Goal: Transaction & Acquisition: Purchase product/service

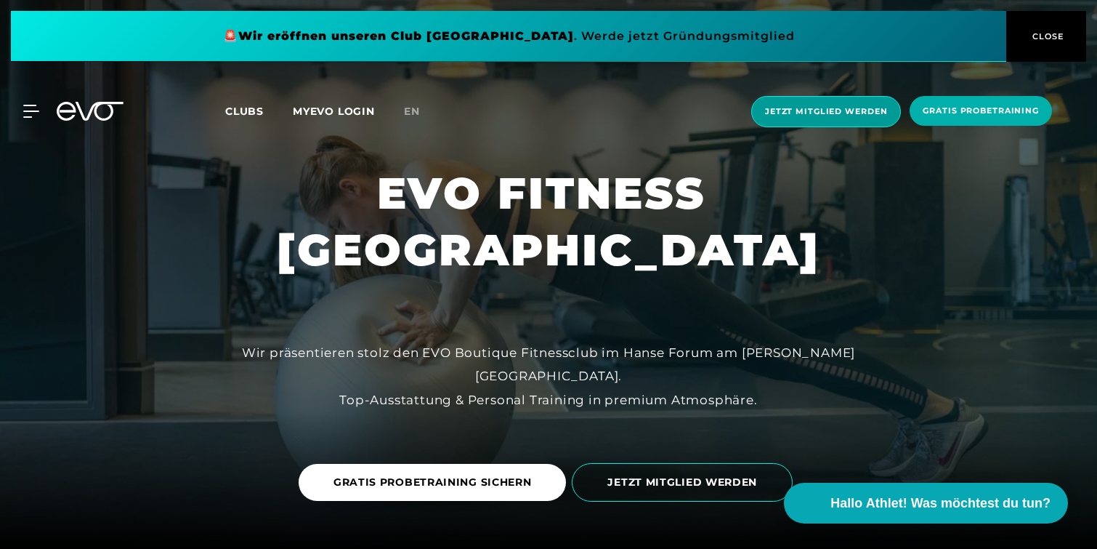
click at [824, 123] on span "Jetzt Mitglied werden" at bounding box center [826, 111] width 150 height 31
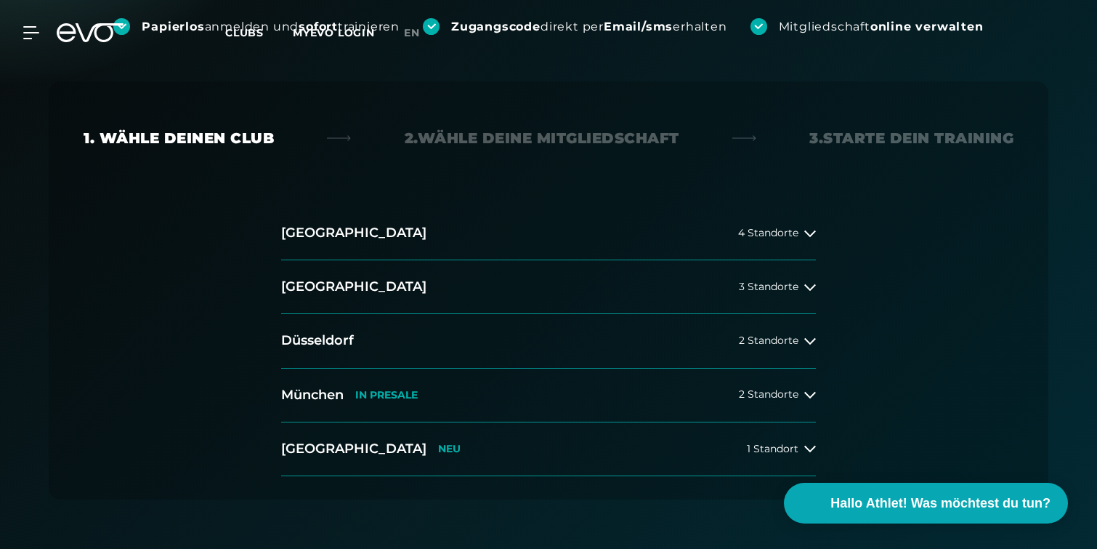
scroll to position [248, 0]
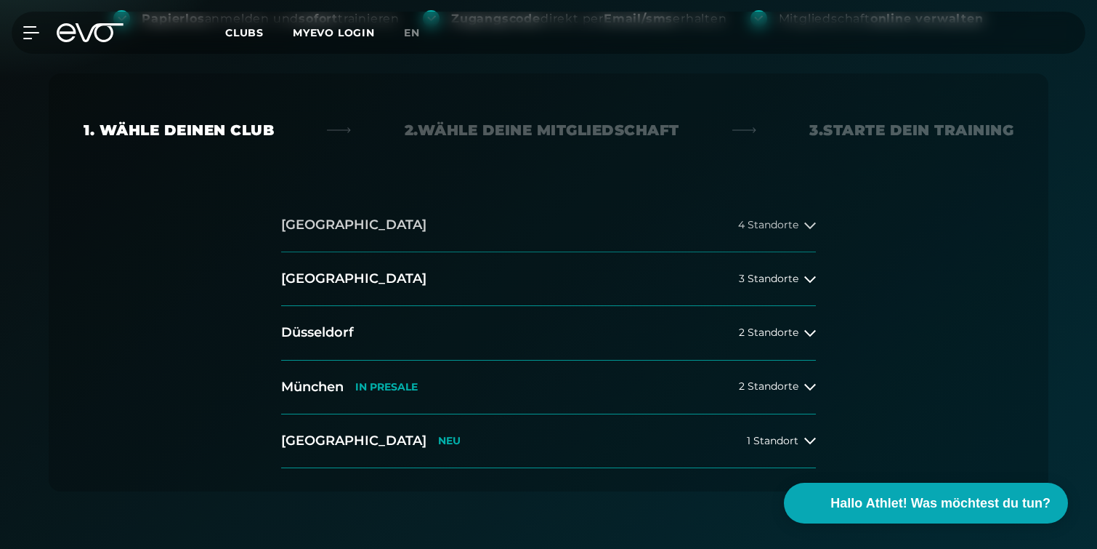
click at [791, 227] on span "4 Standorte" at bounding box center [768, 224] width 60 height 11
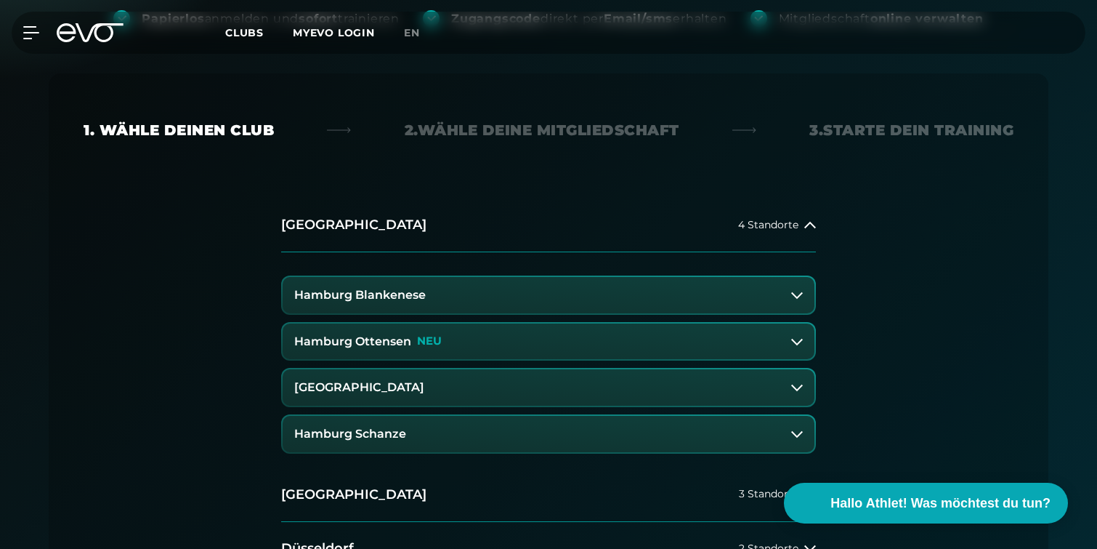
click at [406, 387] on h3 "[GEOGRAPHIC_DATA]" at bounding box center [359, 387] width 130 height 13
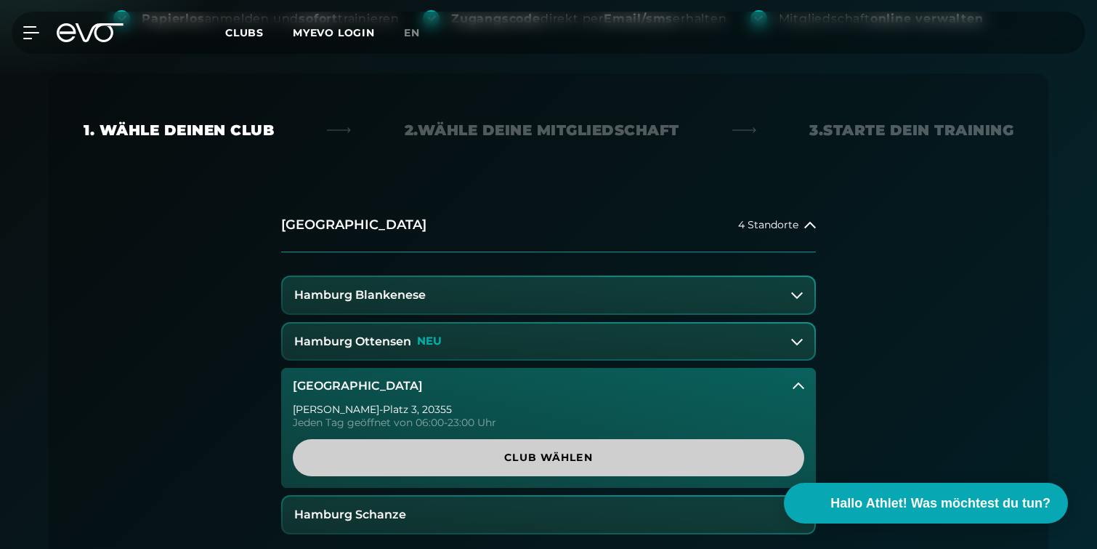
click at [537, 461] on span "Club wählen" at bounding box center [549, 457] width 442 height 15
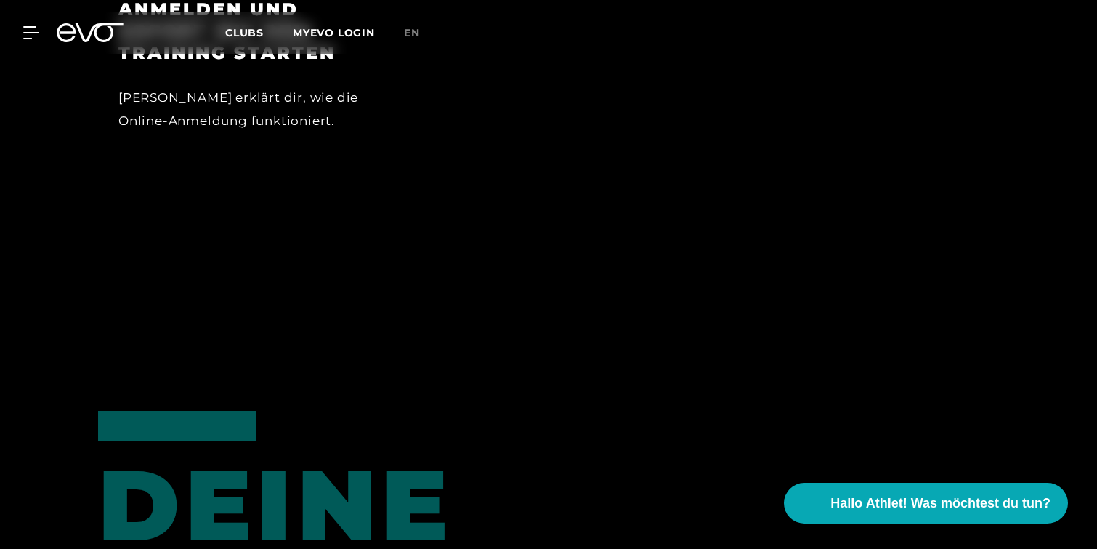
scroll to position [1307, 0]
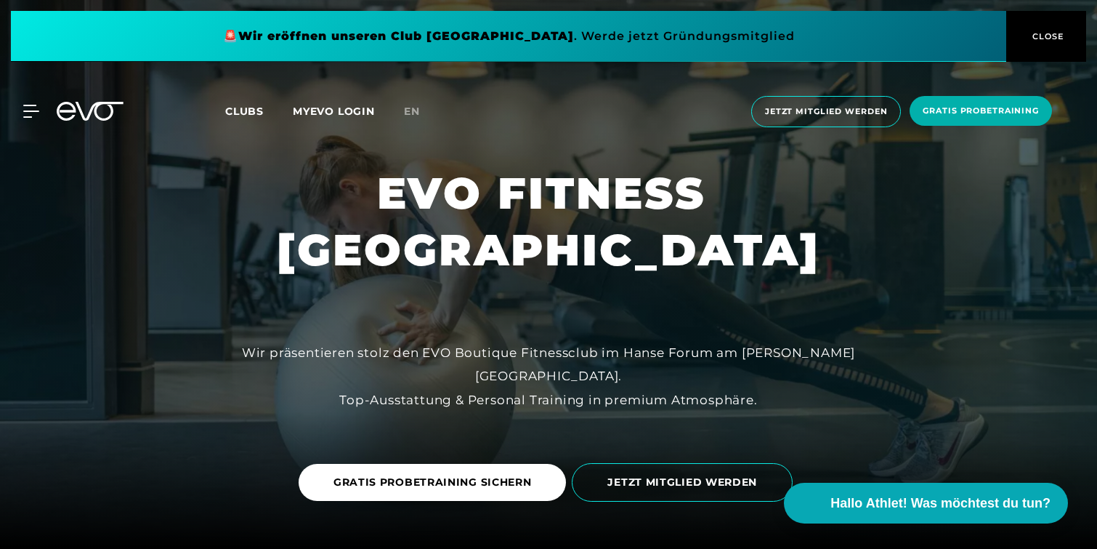
click at [246, 113] on span "Clubs" at bounding box center [244, 111] width 39 height 13
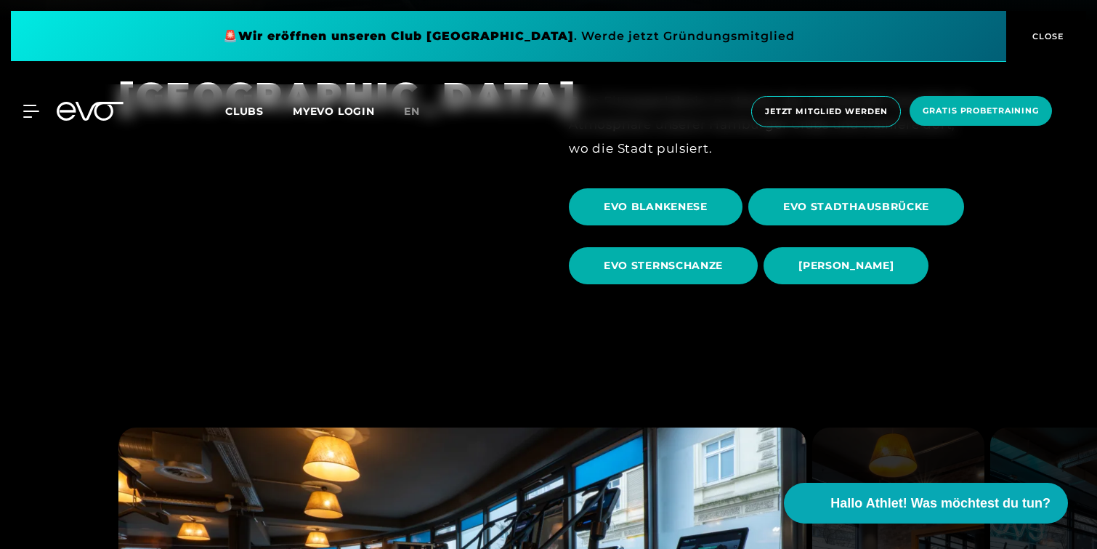
scroll to position [513, 0]
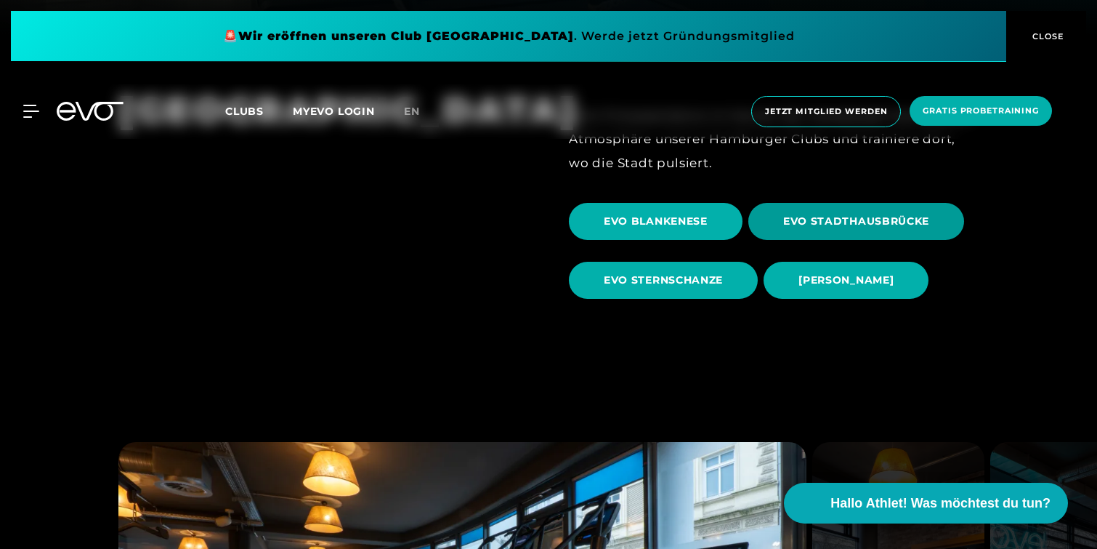
click at [799, 222] on span "EVO STADTHAUSBRÜCKE" at bounding box center [856, 221] width 146 height 15
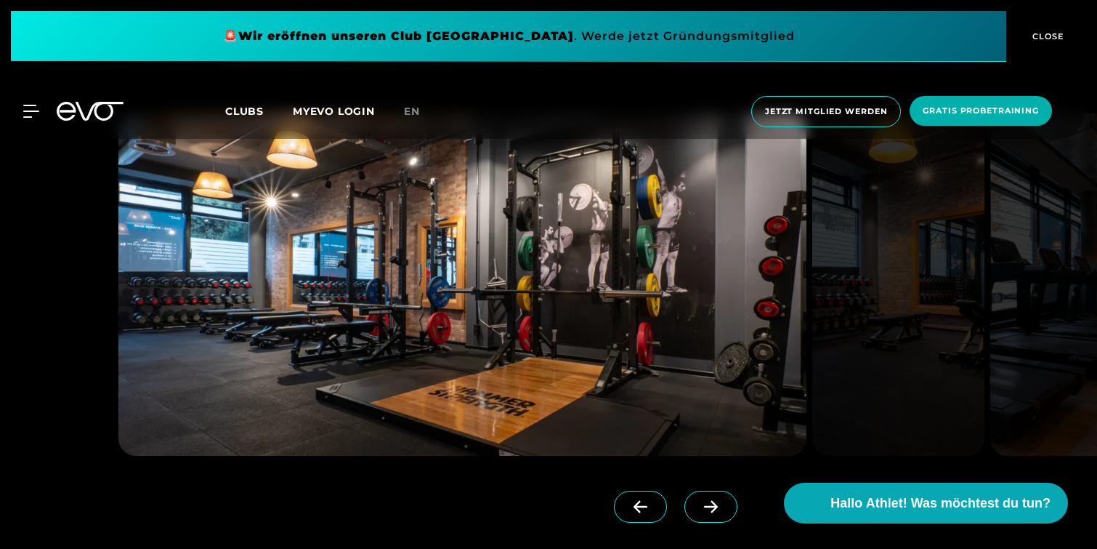
scroll to position [1282, 0]
click at [727, 512] on span at bounding box center [711, 506] width 53 height 32
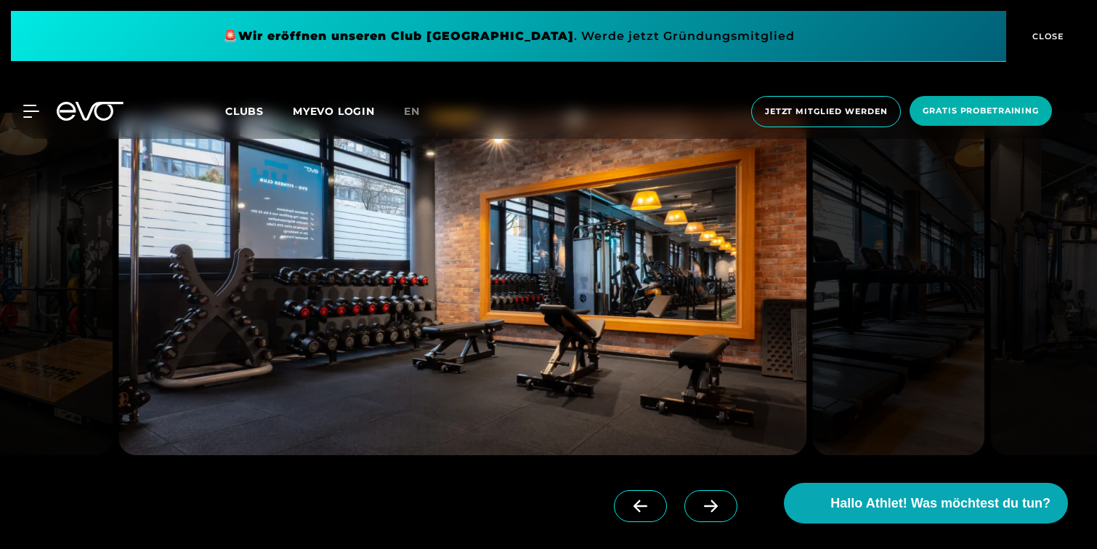
click at [727, 512] on span at bounding box center [711, 506] width 53 height 32
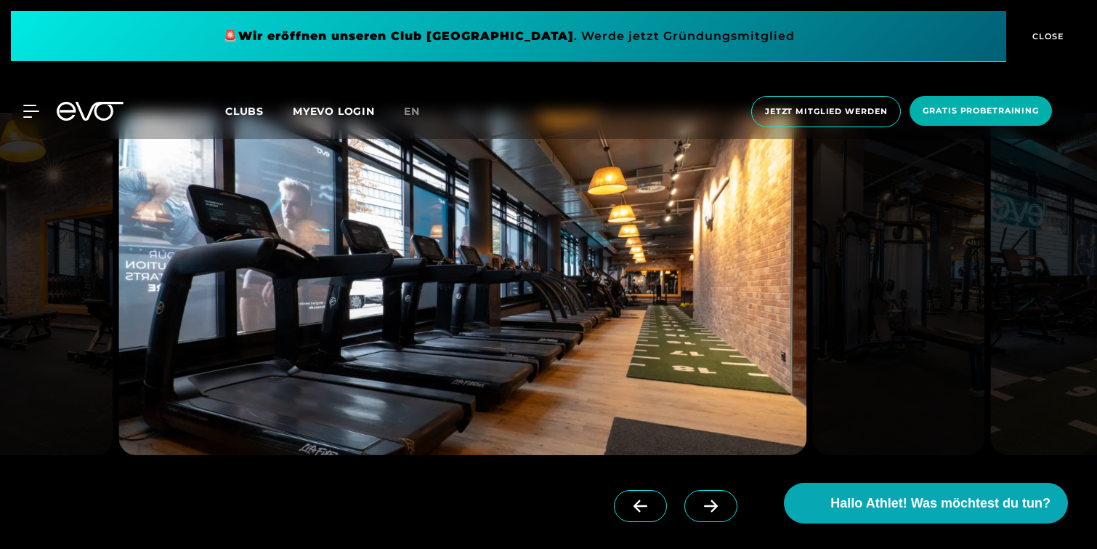
click at [727, 512] on span at bounding box center [711, 506] width 53 height 32
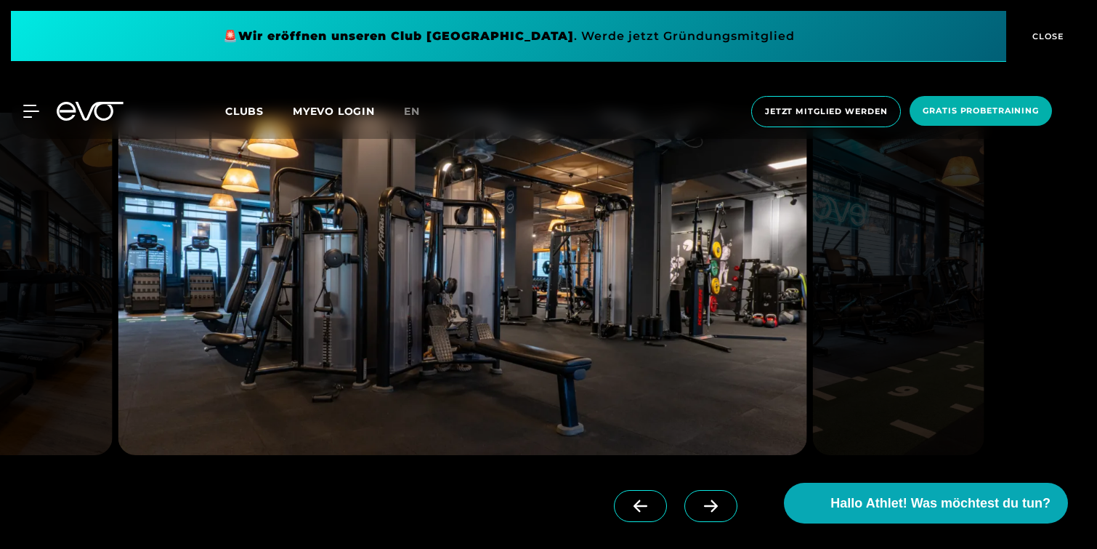
click at [727, 512] on span at bounding box center [711, 506] width 53 height 32
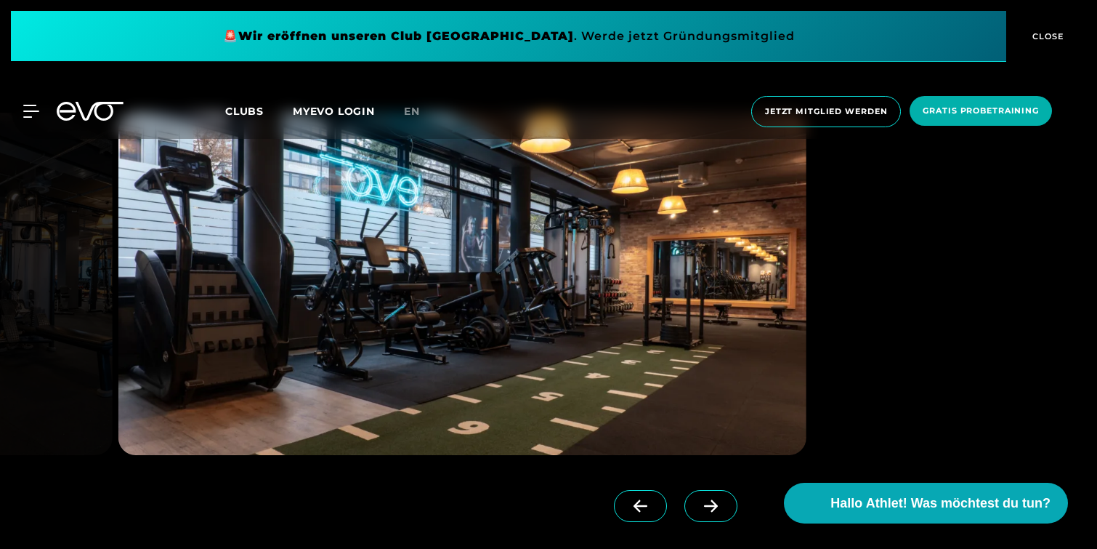
click at [727, 512] on span at bounding box center [711, 506] width 53 height 32
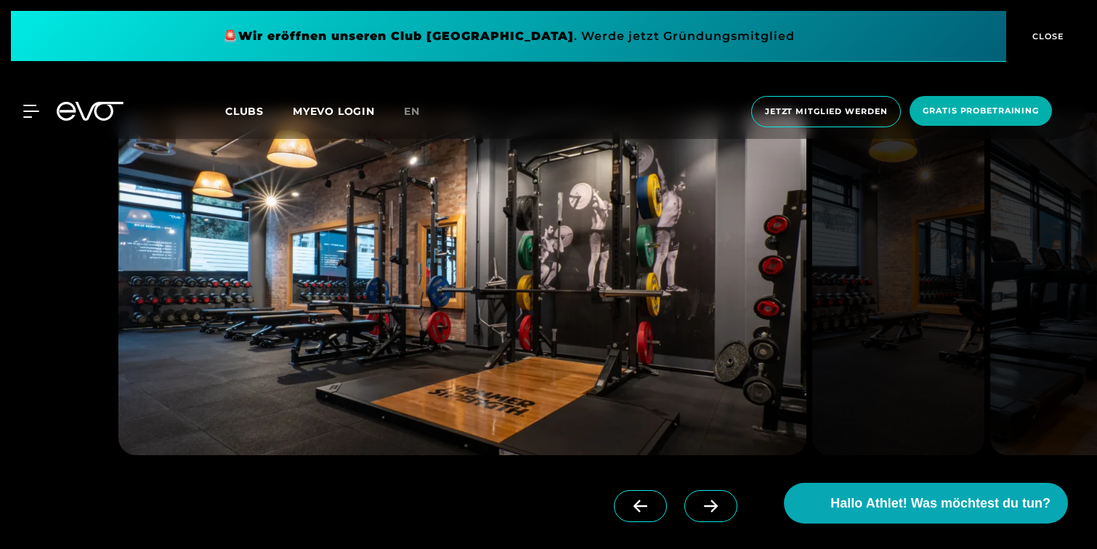
click at [727, 512] on span at bounding box center [711, 506] width 53 height 32
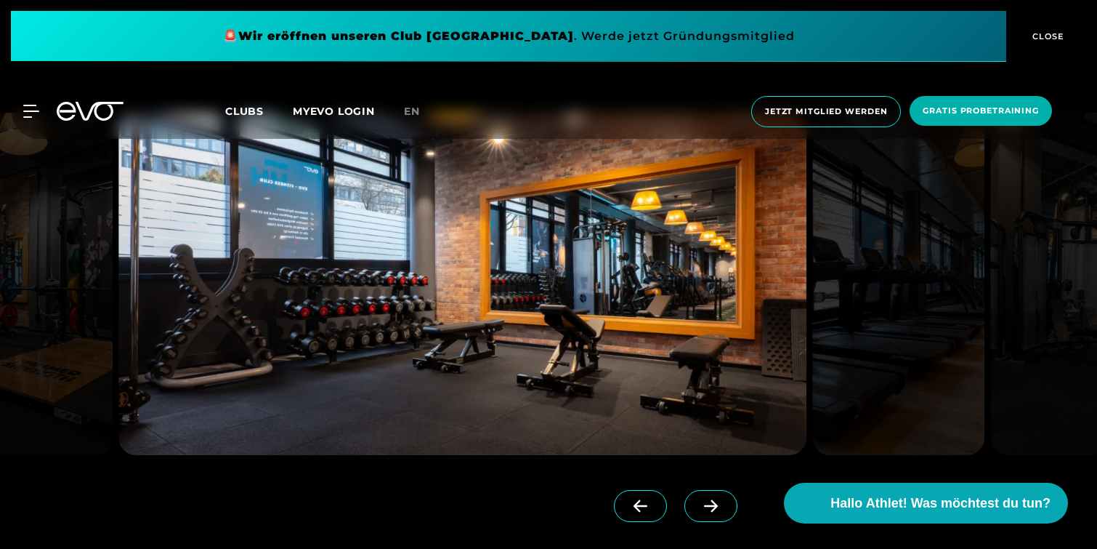
click at [727, 512] on span at bounding box center [711, 506] width 53 height 32
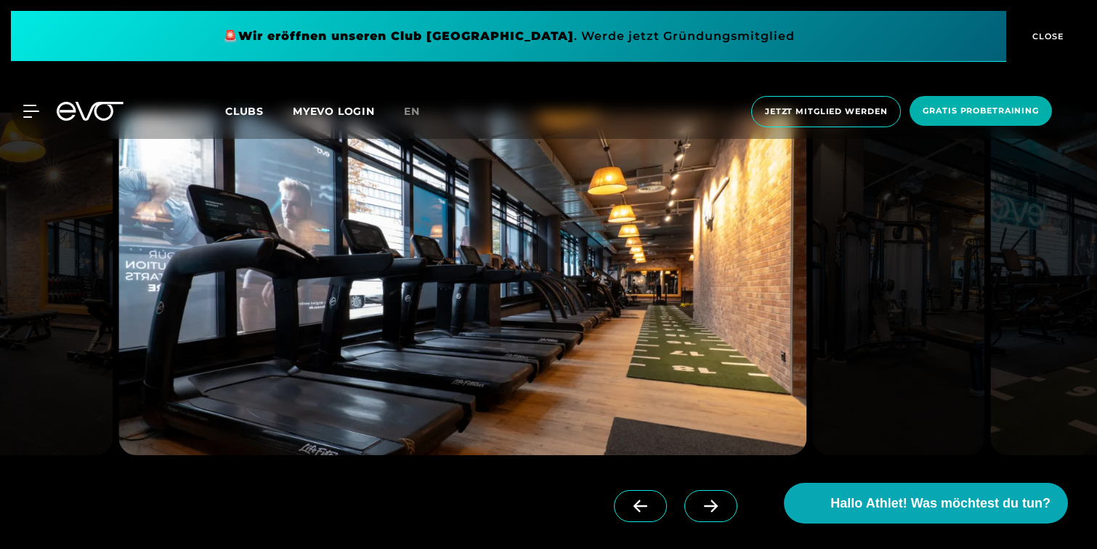
click at [727, 512] on span at bounding box center [711, 506] width 53 height 32
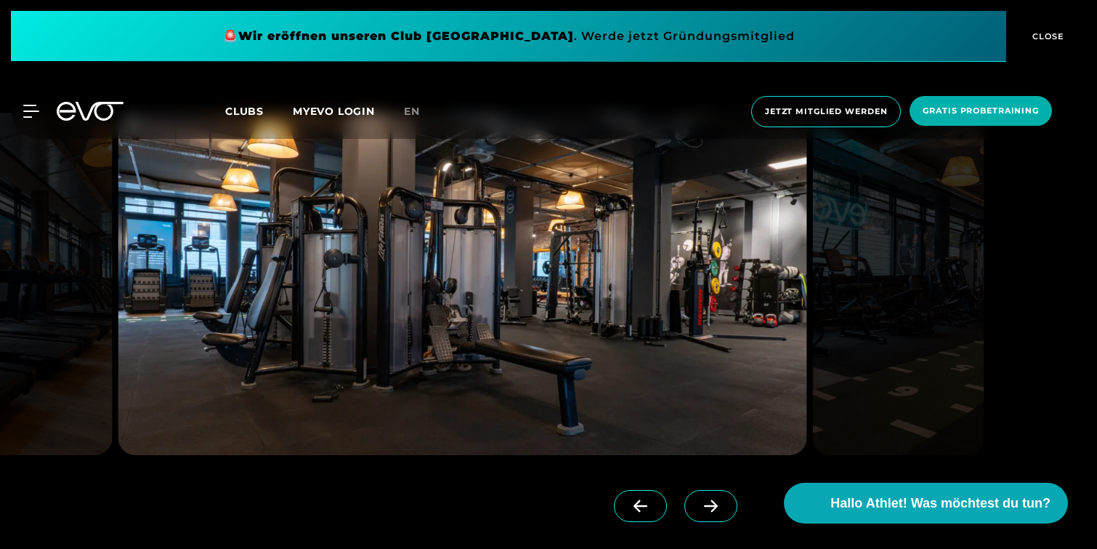
click at [727, 512] on span at bounding box center [711, 506] width 53 height 32
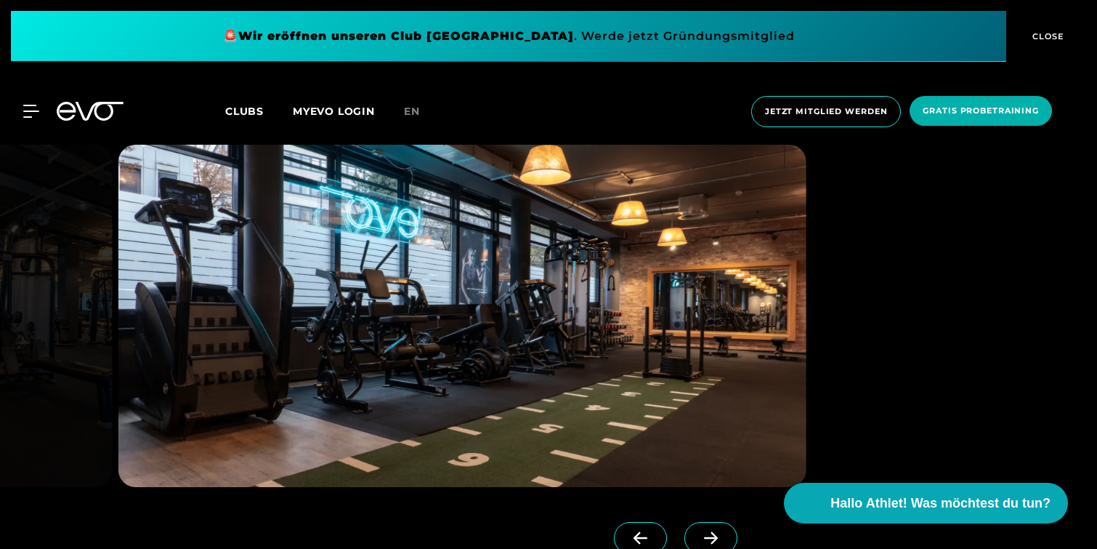
scroll to position [1249, 0]
